Goal: Understand process/instructions: Learn how to perform a task or action

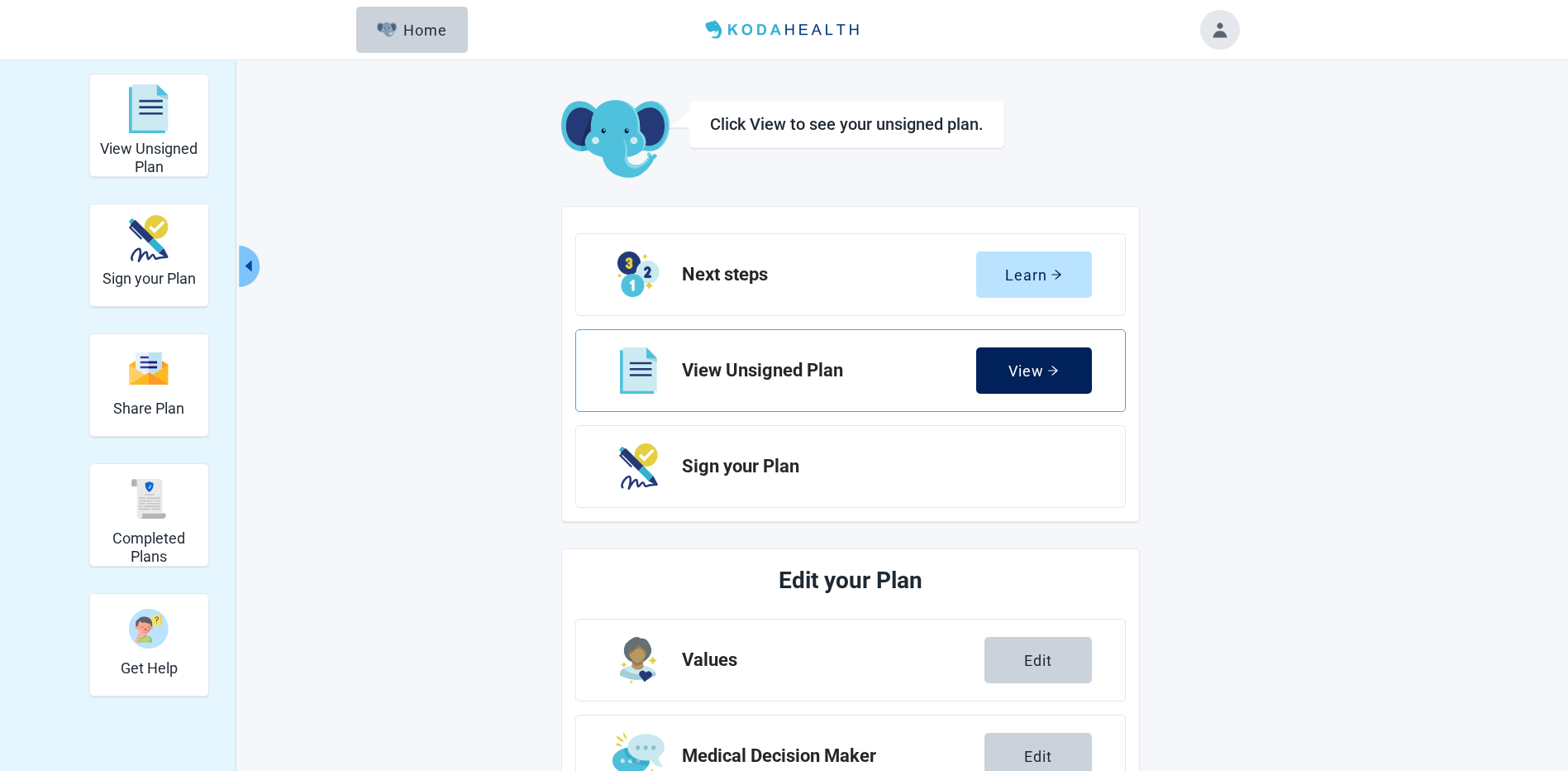
click at [1018, 365] on div "View" at bounding box center [1034, 370] width 50 height 16
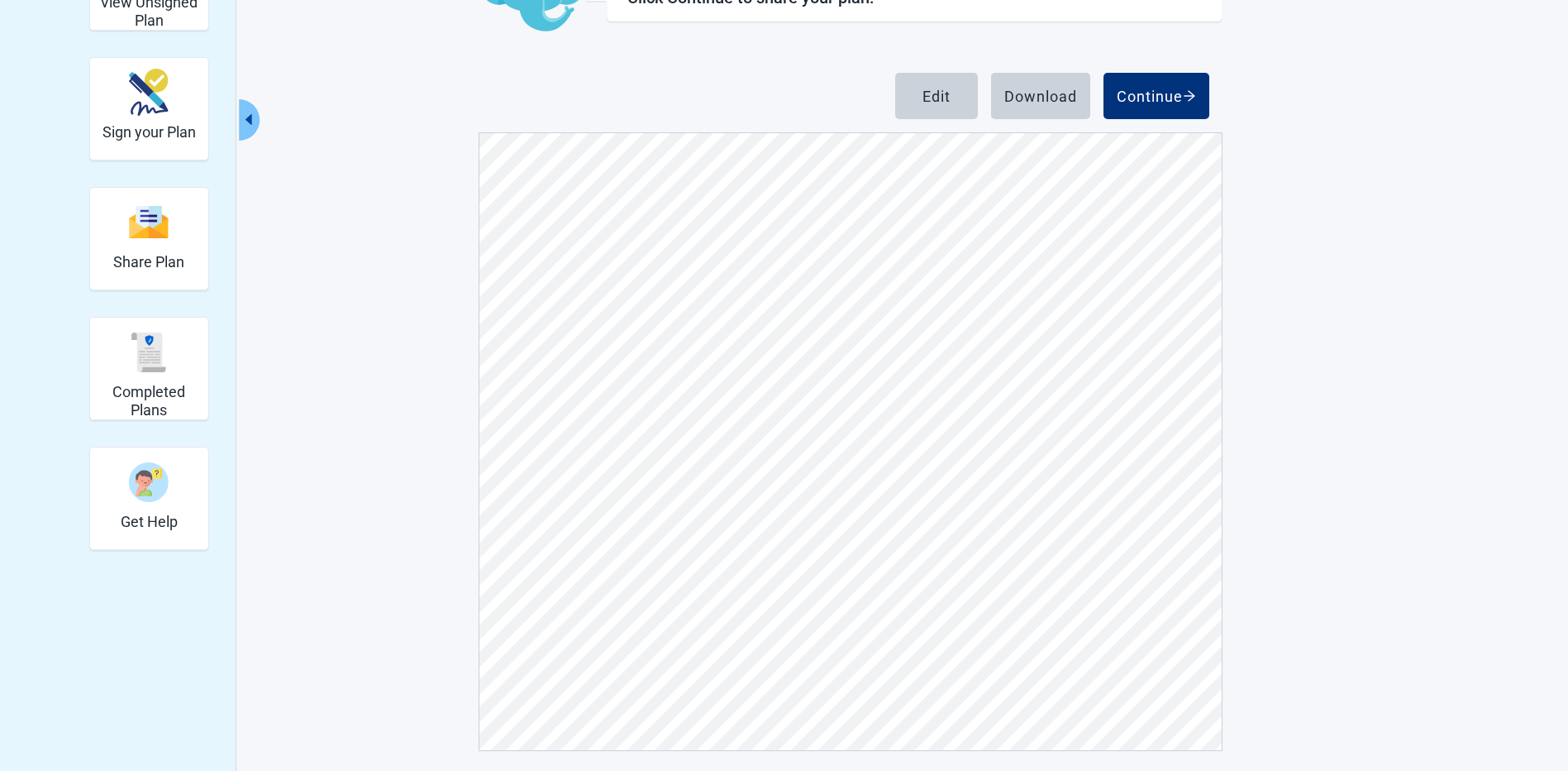
scroll to position [153, 0]
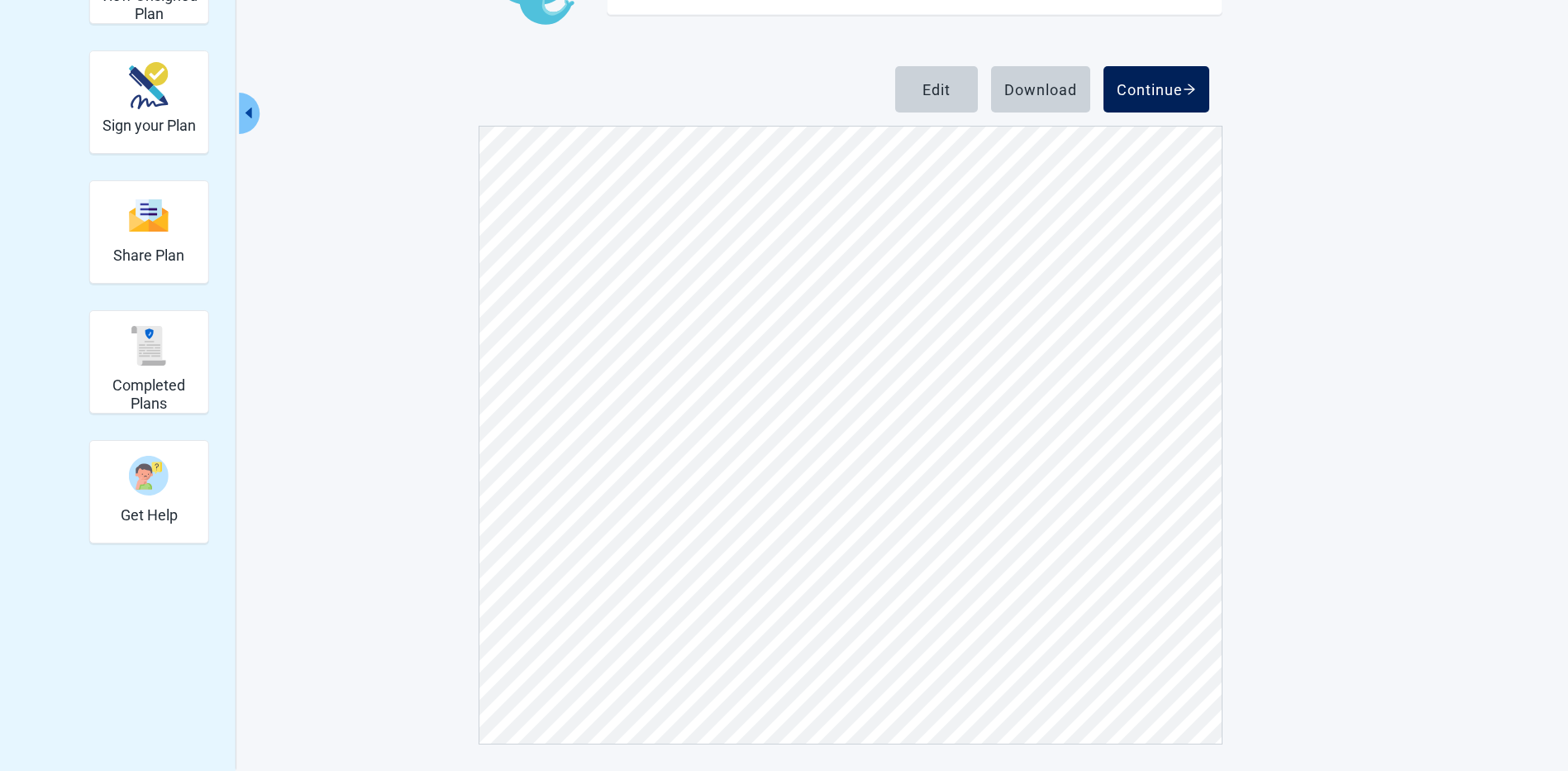
click at [1155, 94] on div "Continue" at bounding box center [1156, 89] width 79 height 16
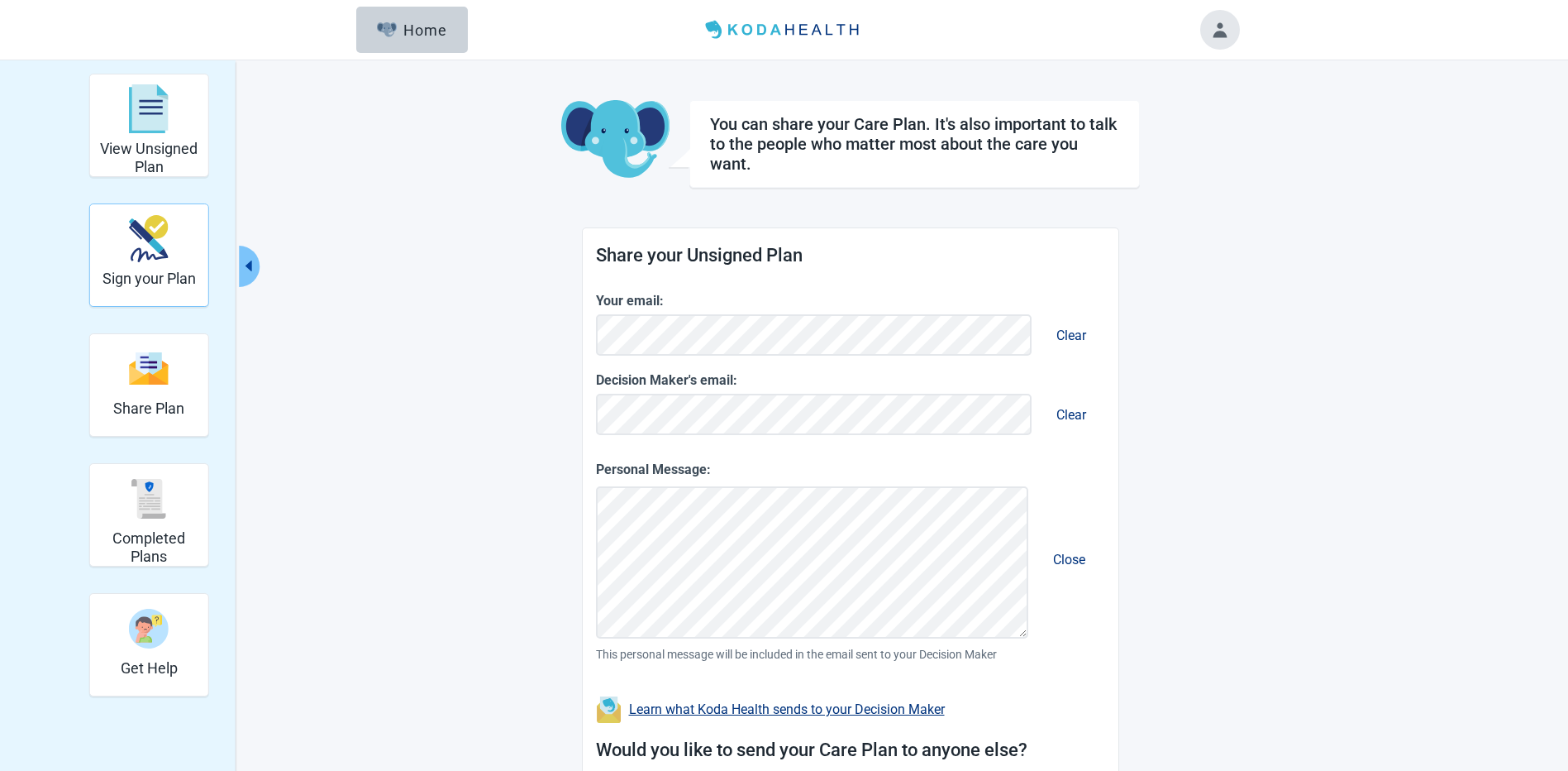
click at [161, 244] on img "Sign your Plan" at bounding box center [149, 239] width 40 height 47
